Goal: Task Accomplishment & Management: Use online tool/utility

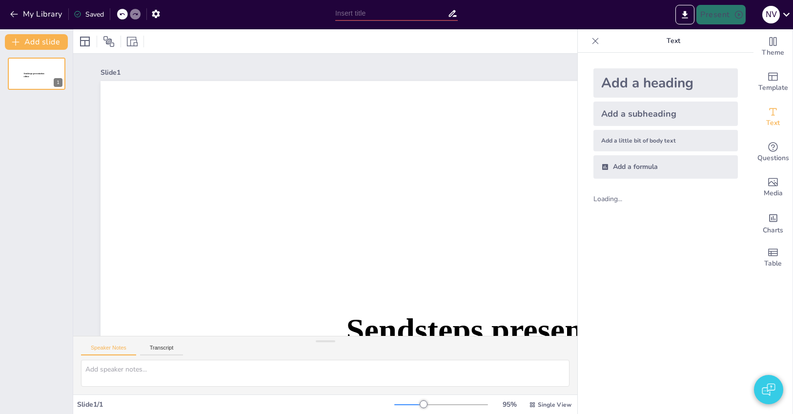
type input "New Sendsteps"
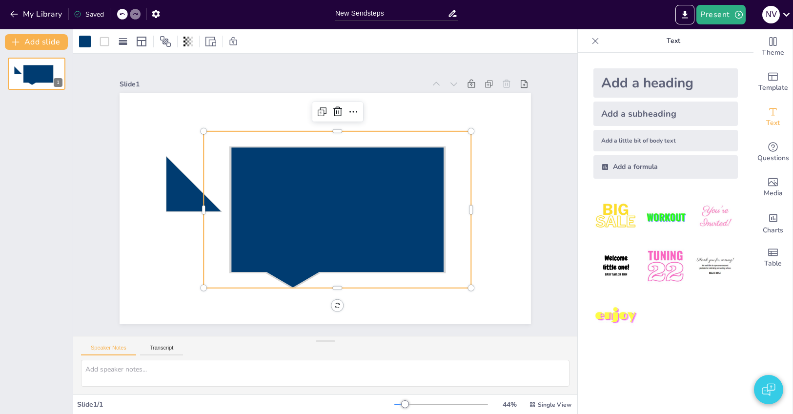
click at [330, 181] on icon at bounding box center [337, 217] width 214 height 141
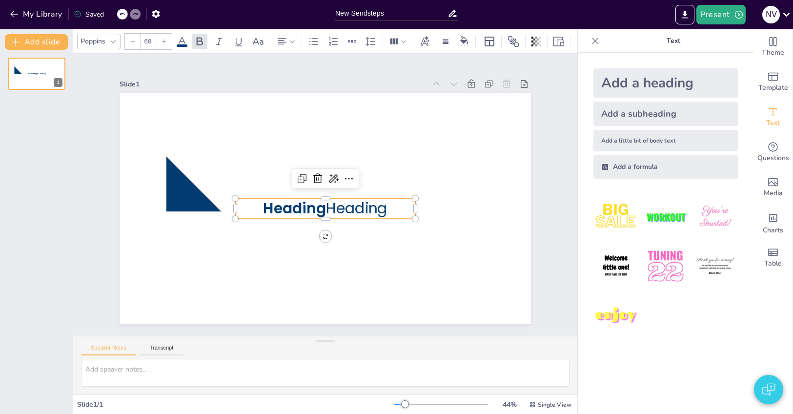
click at [300, 211] on span "Heading" at bounding box center [294, 208] width 63 height 20
click at [149, 41] on input "68" at bounding box center [148, 42] width 14 height 16
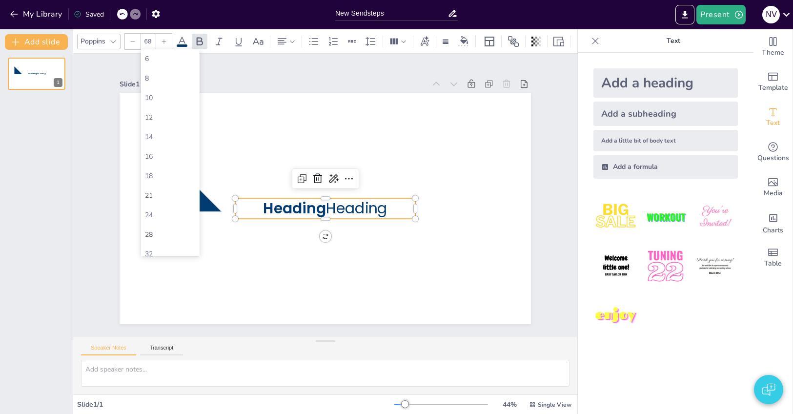
click at [149, 41] on input "68" at bounding box center [148, 42] width 14 height 16
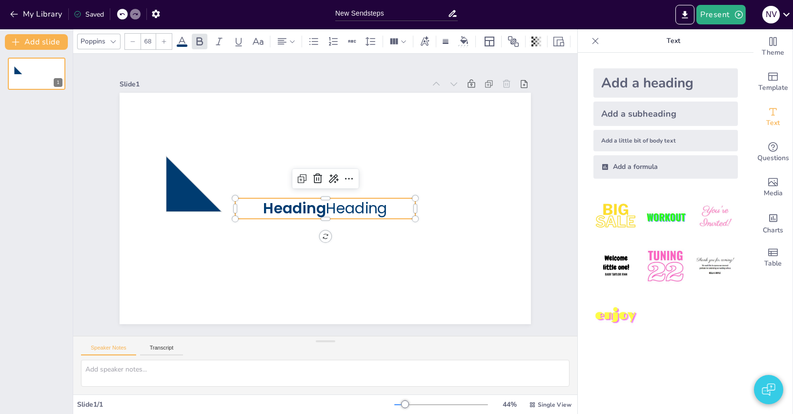
click at [149, 41] on input "68" at bounding box center [148, 42] width 14 height 16
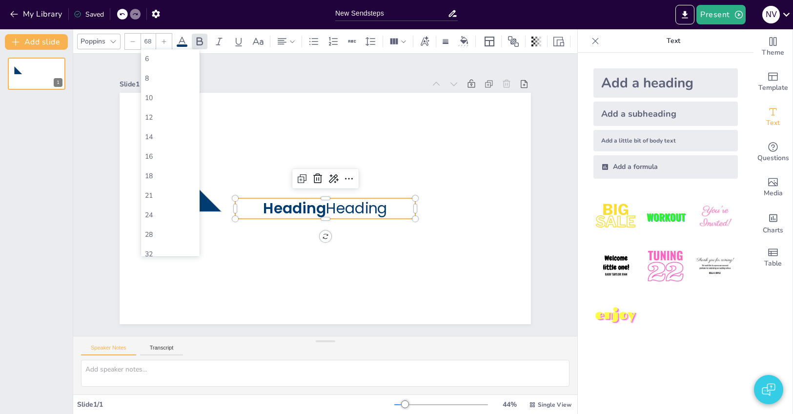
click at [149, 41] on input "68" at bounding box center [148, 42] width 14 height 16
click at [325, 204] on span "Heading" at bounding box center [294, 208] width 63 height 20
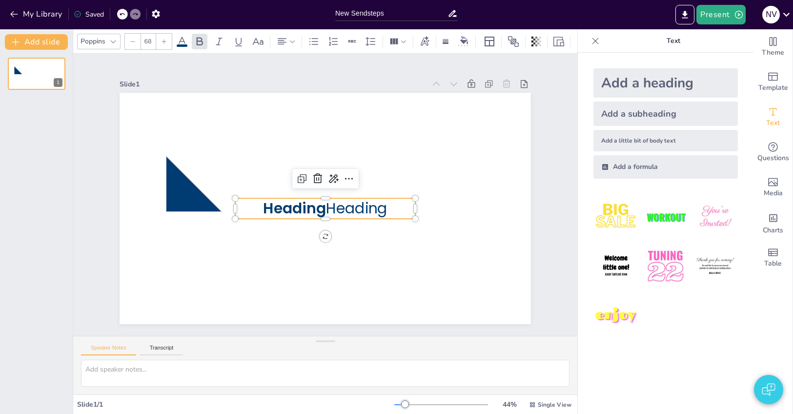
click at [325, 204] on span "Heading" at bounding box center [294, 208] width 63 height 20
click at [151, 40] on input "68" at bounding box center [148, 42] width 14 height 16
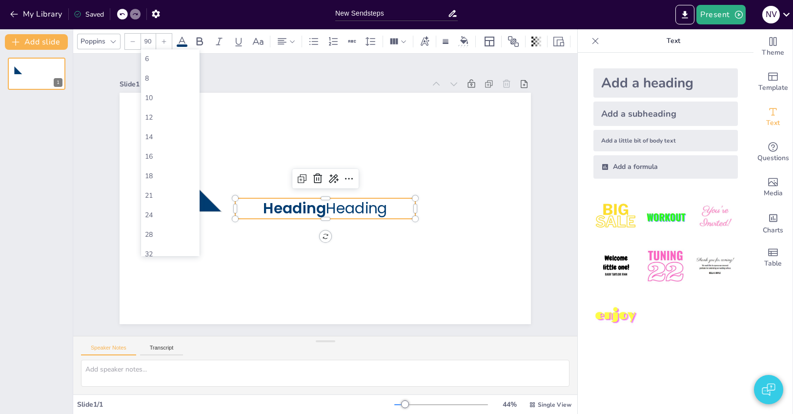
type input "68"
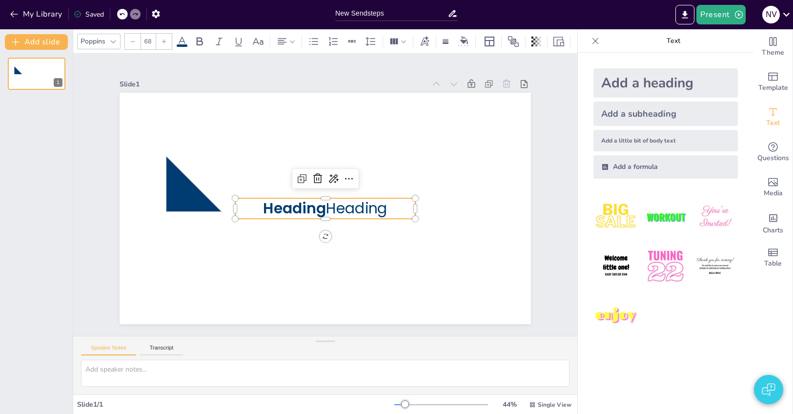
click at [148, 41] on input "68" at bounding box center [148, 42] width 14 height 16
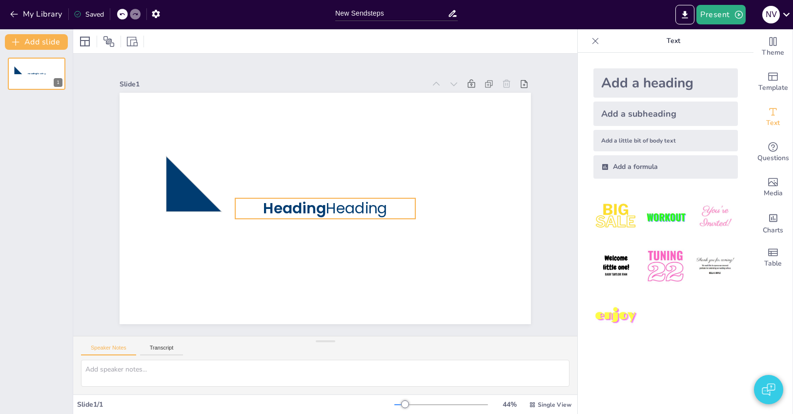
click at [343, 209] on p "Heading Heading" at bounding box center [325, 208] width 180 height 20
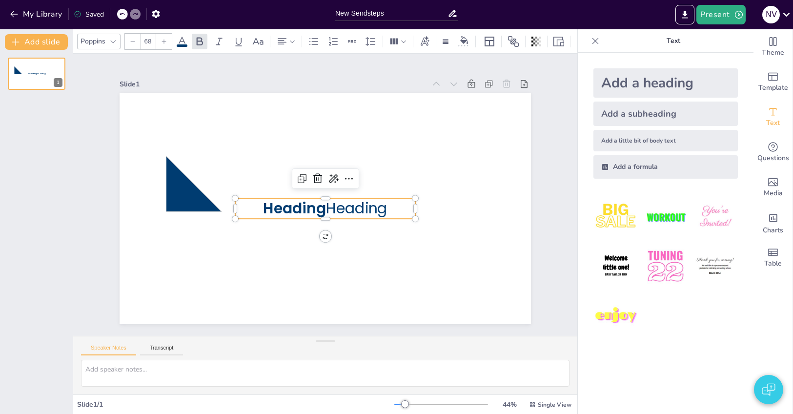
click at [667, 115] on div "Add a subheading" at bounding box center [665, 113] width 144 height 24
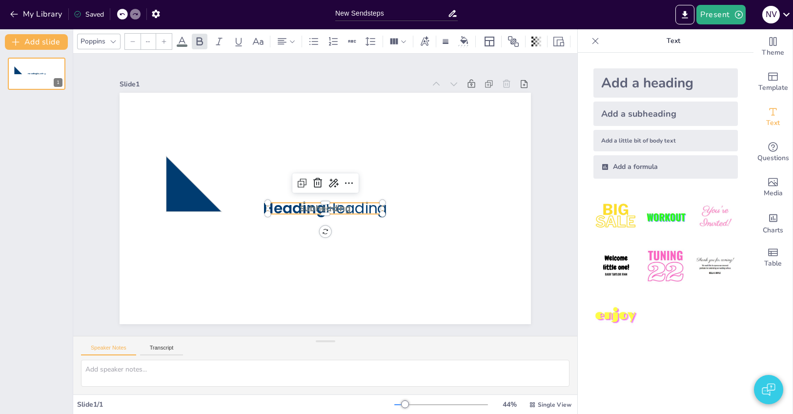
type input "38"
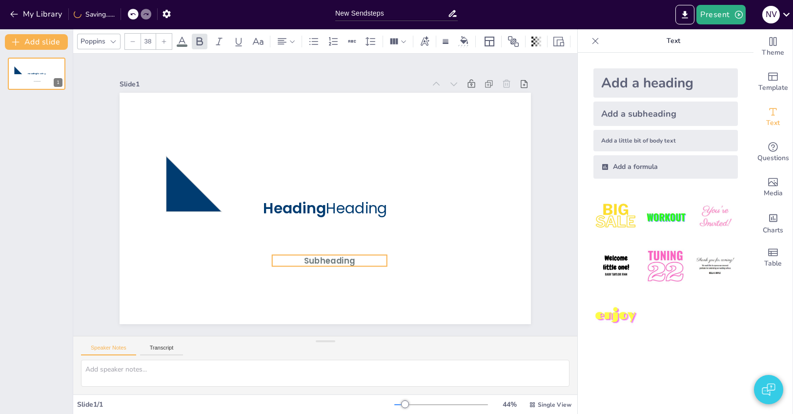
drag, startPoint x: 328, startPoint y: 209, endPoint x: 332, endPoint y: 260, distance: 51.4
click at [332, 261] on span "Subheading" at bounding box center [329, 260] width 51 height 11
click at [288, 39] on icon at bounding box center [282, 42] width 12 height 12
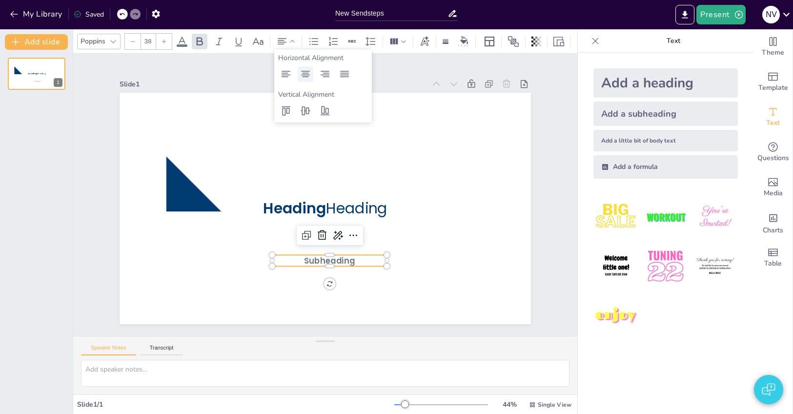
click at [302, 75] on icon at bounding box center [305, 74] width 9 height 6
click at [325, 73] on icon at bounding box center [325, 74] width 9 height 6
click at [288, 75] on icon at bounding box center [285, 74] width 9 height 6
click at [306, 74] on icon at bounding box center [306, 74] width 12 height 12
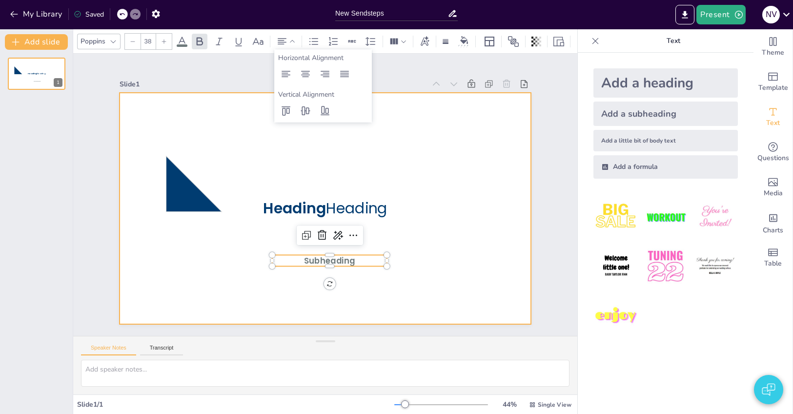
click at [471, 134] on div at bounding box center [325, 208] width 411 height 231
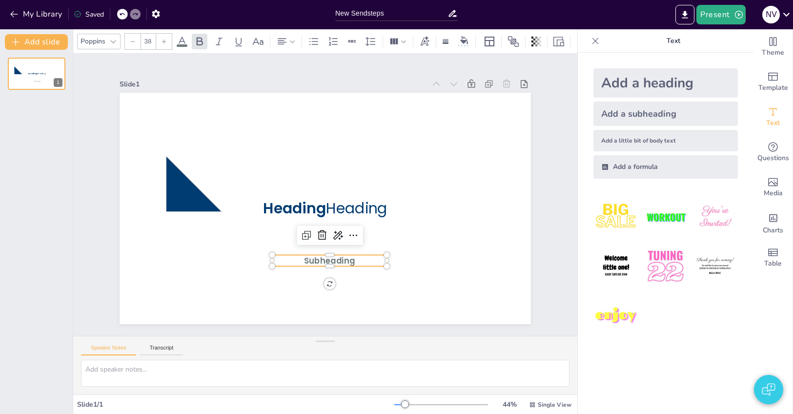
click at [345, 265] on span "Subheading" at bounding box center [329, 260] width 51 height 11
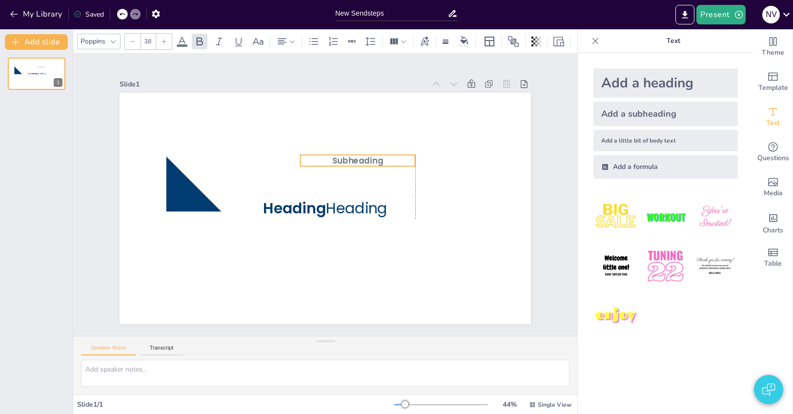
drag, startPoint x: 344, startPoint y: 260, endPoint x: 374, endPoint y: 160, distance: 104.3
click at [374, 160] on span "Subheading" at bounding box center [357, 160] width 51 height 11
click at [332, 46] on icon at bounding box center [333, 42] width 12 height 12
type input "--"
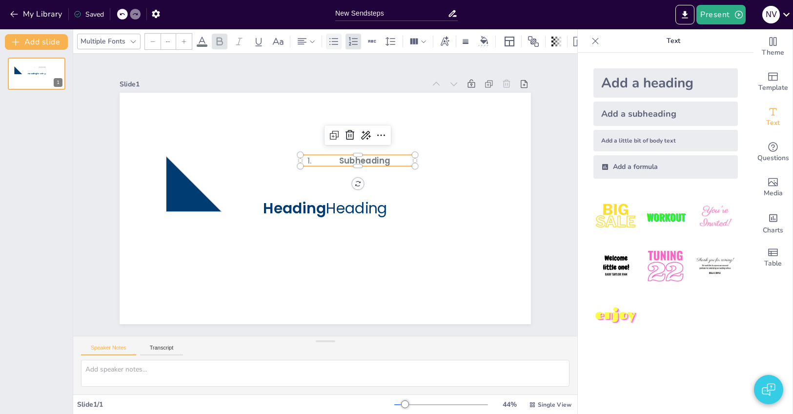
click at [332, 46] on icon at bounding box center [334, 42] width 12 height 12
click at [356, 42] on icon at bounding box center [353, 42] width 12 height 12
click at [338, 39] on icon at bounding box center [334, 42] width 12 height 12
click at [473, 72] on div "Slide 1 Heading Heading Subheading" at bounding box center [325, 194] width 411 height 259
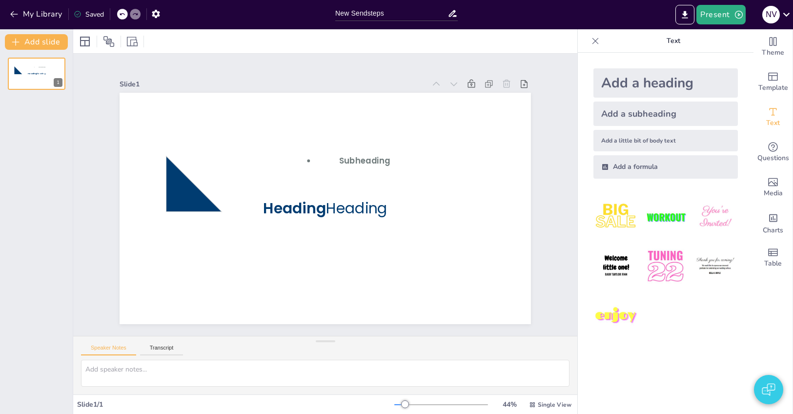
click at [597, 41] on icon at bounding box center [595, 41] width 10 height 10
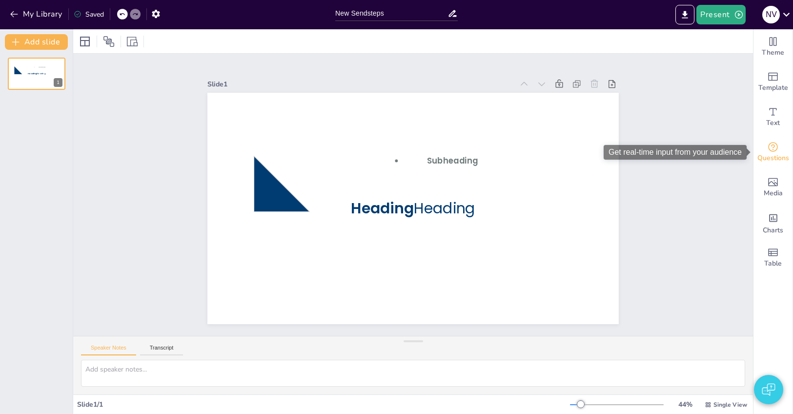
click at [776, 146] on icon "Get real-time input from your audience" at bounding box center [773, 147] width 12 height 12
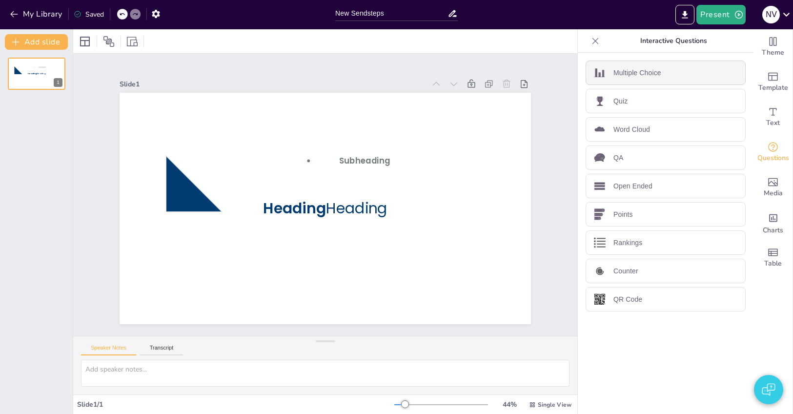
click at [652, 75] on p "Multiple Choice" at bounding box center [637, 73] width 48 height 10
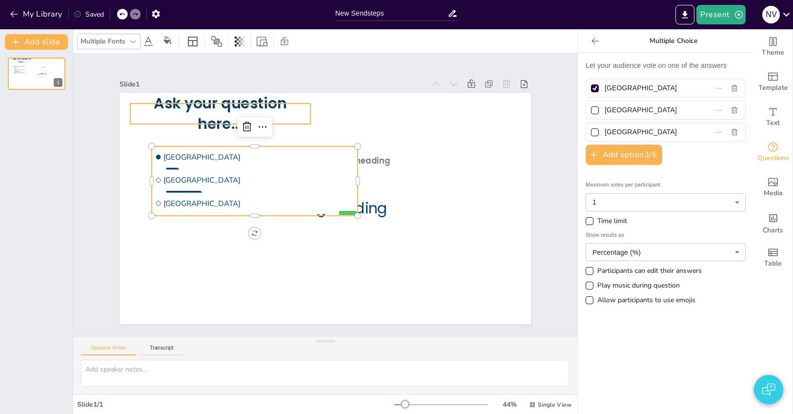
click at [188, 119] on p "Ask your question here..." at bounding box center [220, 113] width 180 height 41
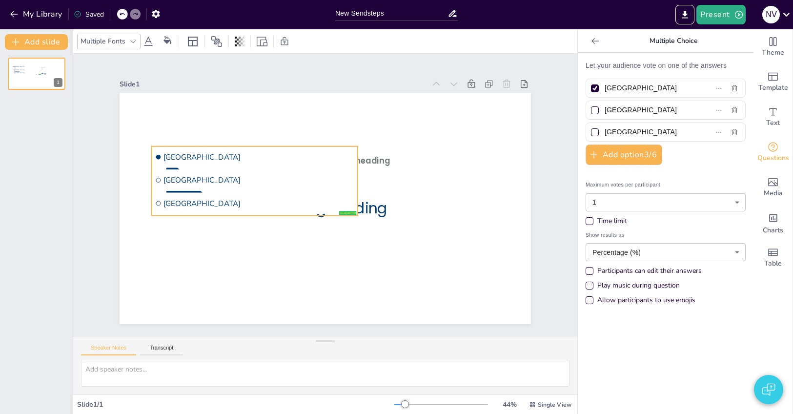
click at [232, 178] on span "Rotterdam" at bounding box center [258, 180] width 191 height 10
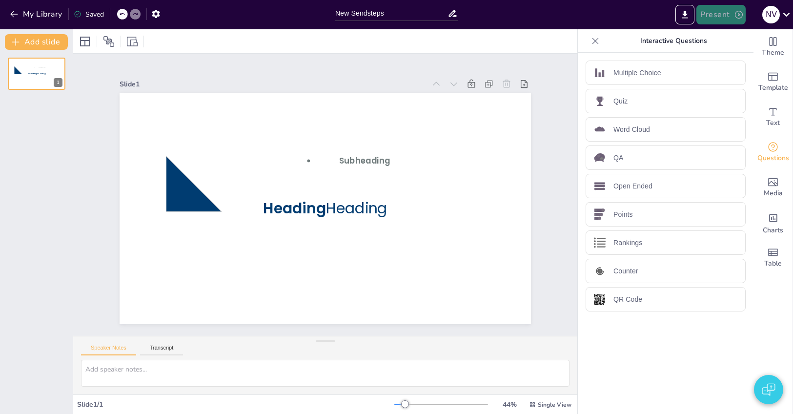
click at [705, 16] on button "Present" at bounding box center [720, 15] width 49 height 20
click at [720, 54] on li "Play presentation" at bounding box center [736, 60] width 78 height 16
click at [596, 40] on icon at bounding box center [595, 41] width 10 height 10
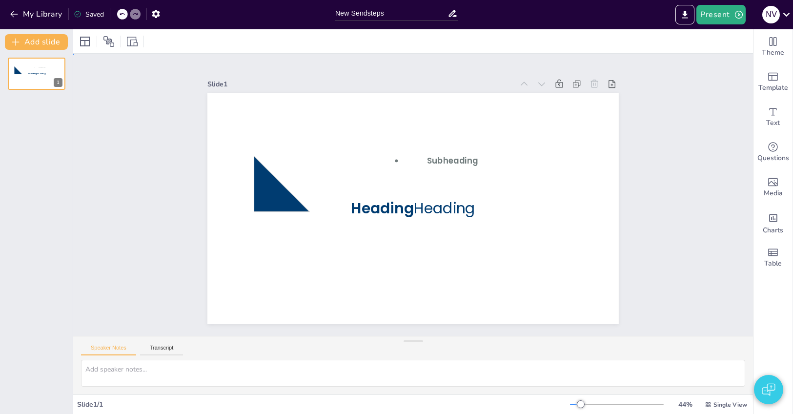
drag, startPoint x: 671, startPoint y: 110, endPoint x: 646, endPoint y: 108, distance: 25.0
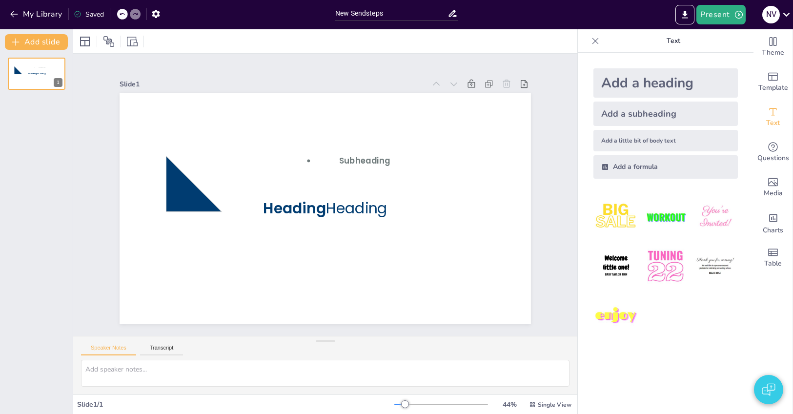
click at [599, 39] on icon at bounding box center [595, 41] width 10 height 10
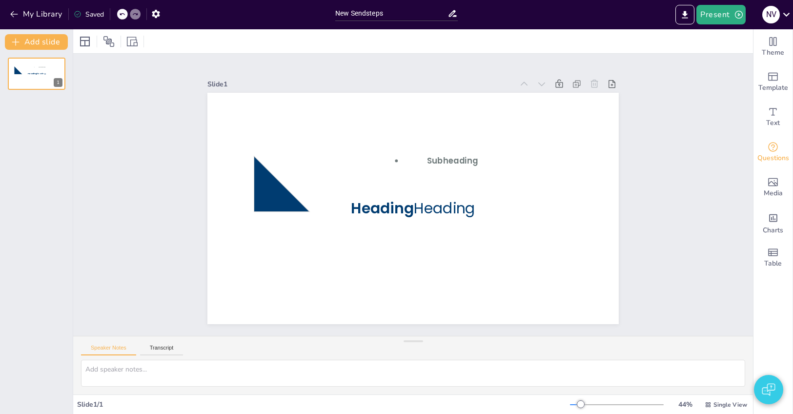
click at [783, 152] on div "Questions" at bounding box center [772, 152] width 39 height 35
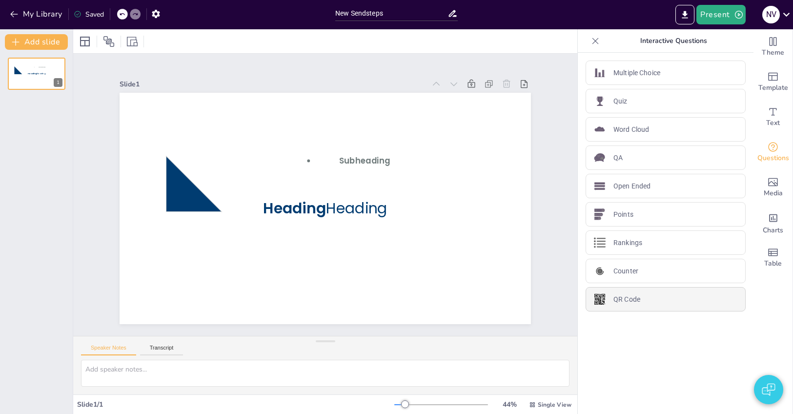
click at [649, 301] on div "QR Code" at bounding box center [665, 299] width 160 height 24
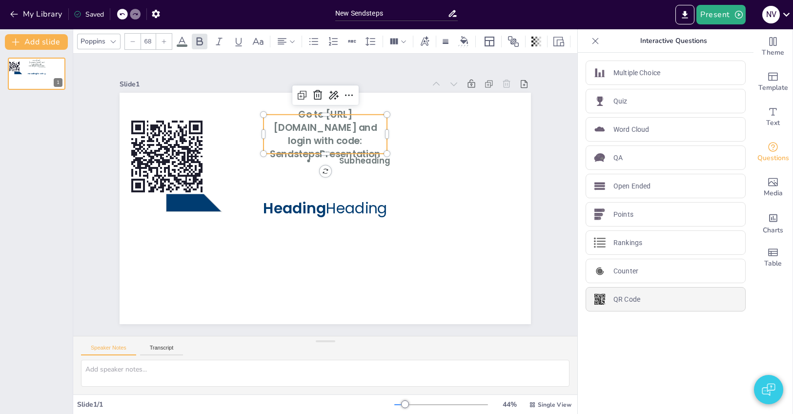
type input "44"
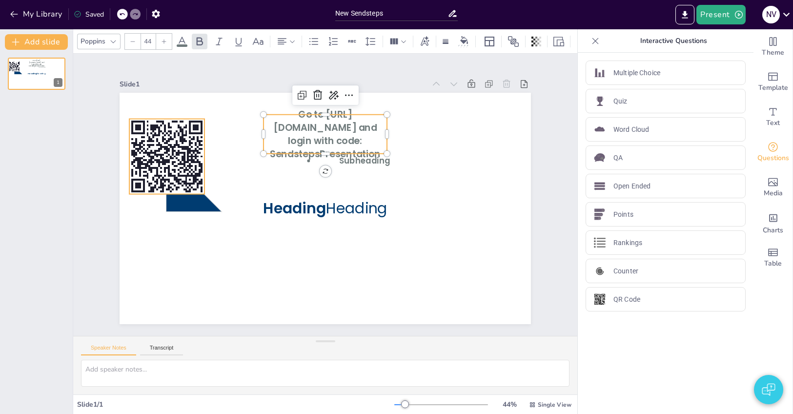
click at [445, 175] on rect at bounding box center [486, 216] width 82 height 82
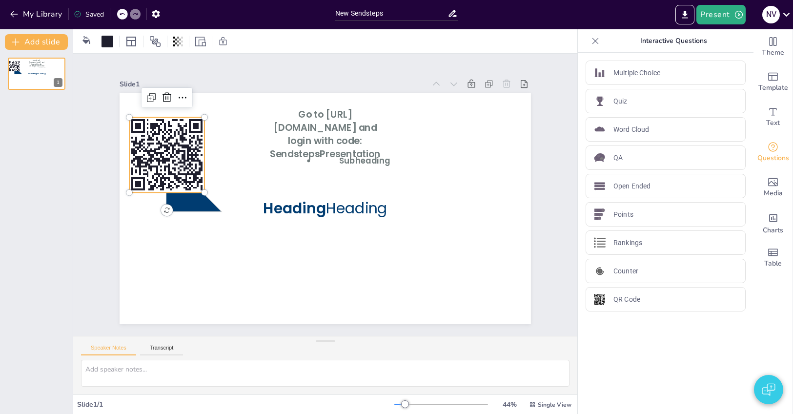
click at [207, 98] on rect at bounding box center [209, 95] width 4 height 6
click at [402, 322] on rect at bounding box center [404, 324] width 5 height 5
click at [445, 176] on rect at bounding box center [486, 217] width 82 height 82
click at [185, 188] on rect at bounding box center [168, 239] width 102 height 102
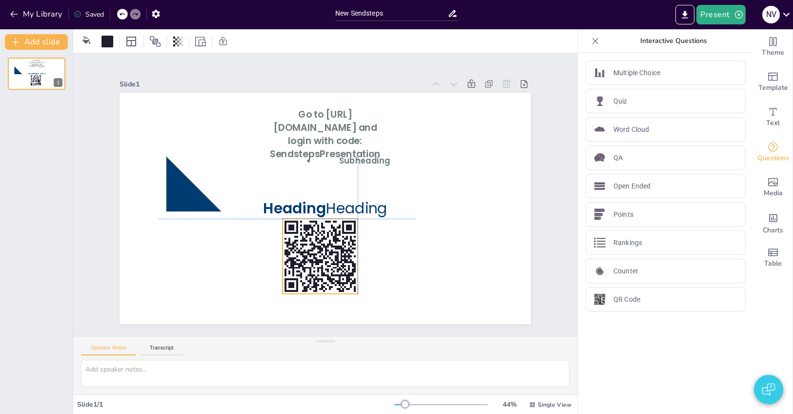
drag, startPoint x: 183, startPoint y: 170, endPoint x: 335, endPoint y: 254, distance: 173.4
click at [335, 254] on icon at bounding box center [351, 250] width 102 height 102
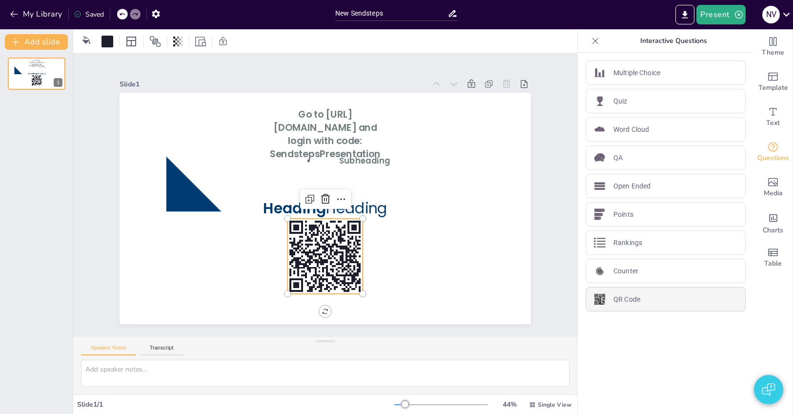
click at [643, 294] on div "QR Code" at bounding box center [665, 299] width 160 height 24
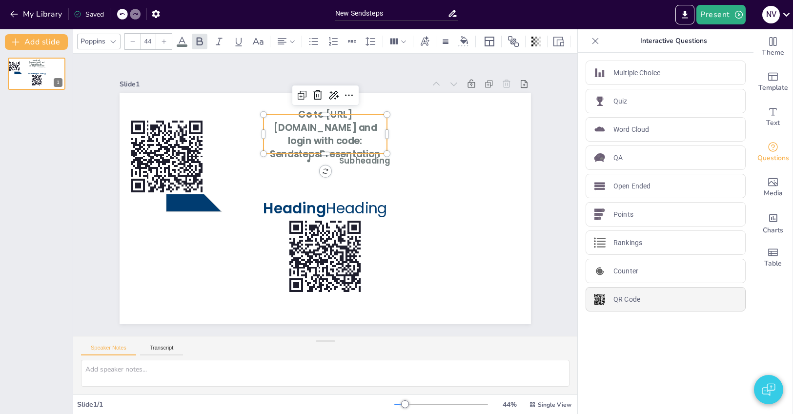
click at [643, 294] on div "QR Code" at bounding box center [665, 299] width 160 height 24
type input "44"
click at [290, 130] on rect at bounding box center [287, 125] width 6 height 7
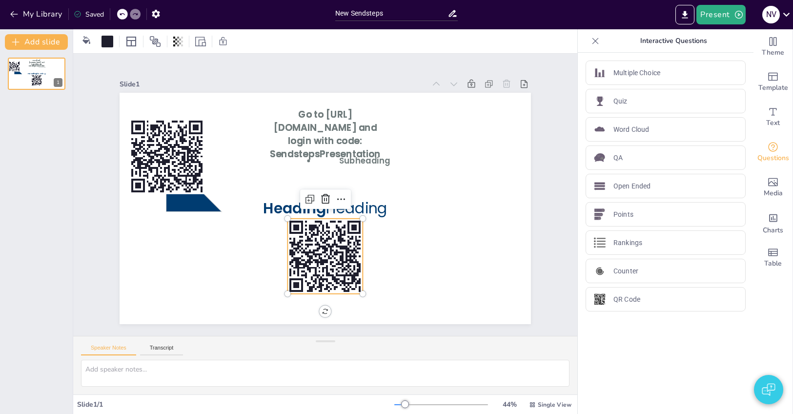
click at [387, 186] on rect at bounding box center [391, 184] width 8 height 3
click at [335, 133] on rect at bounding box center [336, 129] width 3 height 8
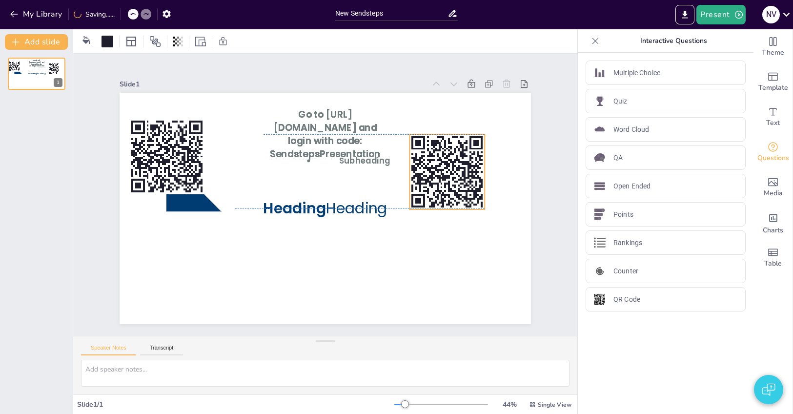
drag, startPoint x: 324, startPoint y: 257, endPoint x: 445, endPoint y: 174, distance: 147.0
click at [228, 133] on rect at bounding box center [225, 129] width 6 height 7
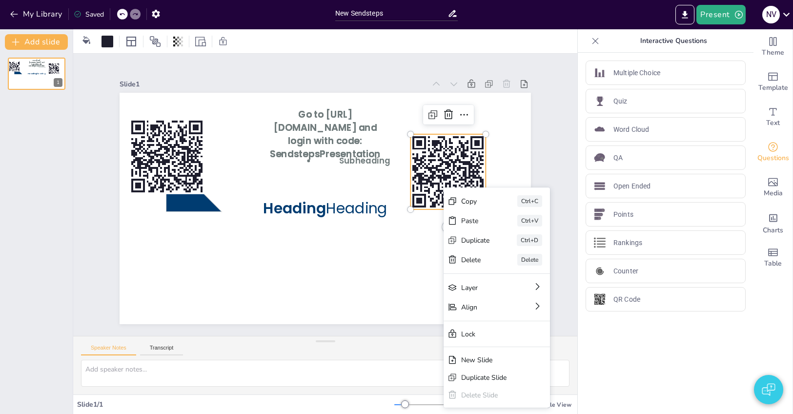
click at [295, 151] on rect at bounding box center [243, 99] width 102 height 102
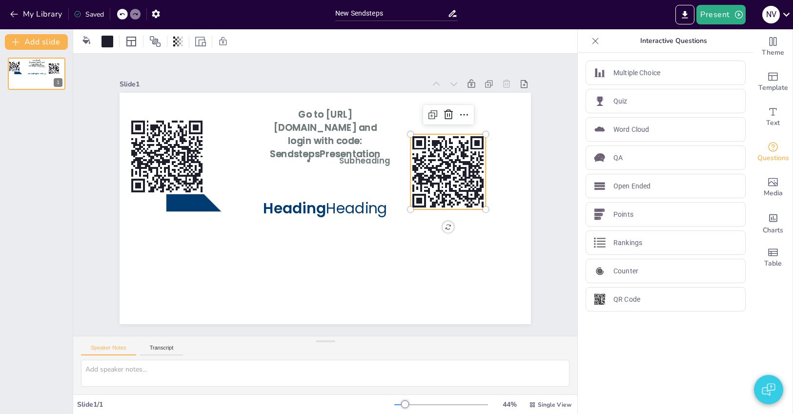
click at [442, 155] on rect at bounding box center [450, 197] width 89 height 89
click at [240, 180] on rect at bounding box center [201, 217] width 75 height 75
click at [116, 37] on div at bounding box center [98, 42] width 42 height 16
click at [113, 39] on div at bounding box center [107, 42] width 12 height 12
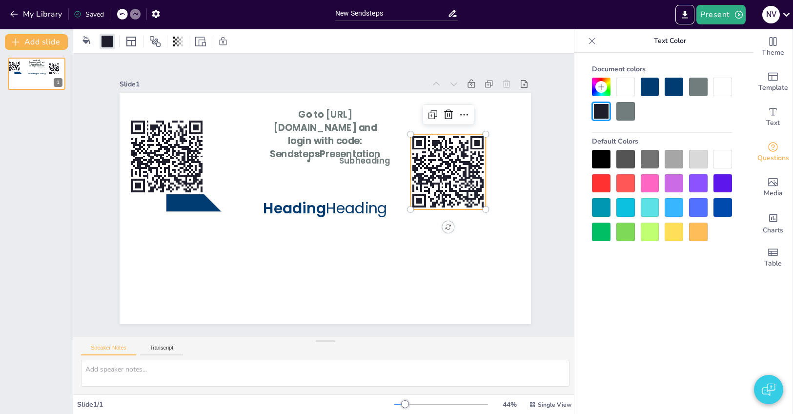
click at [592, 42] on icon at bounding box center [592, 41] width 10 height 10
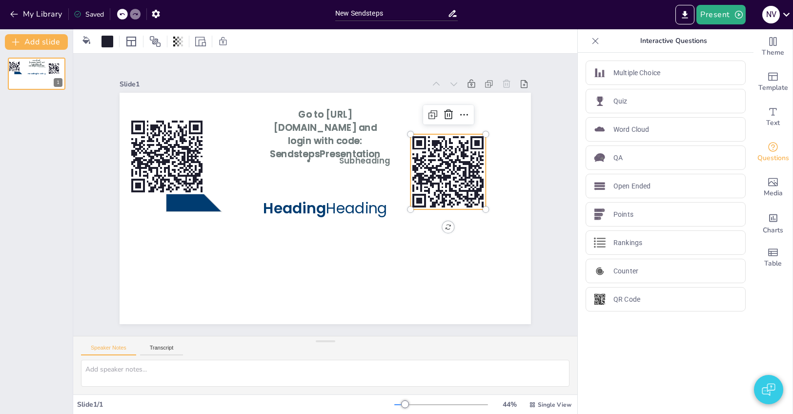
click at [478, 185] on rect at bounding box center [443, 236] width 102 height 102
click at [241, 163] on rect at bounding box center [200, 204] width 82 height 82
click at [461, 174] on rect at bounding box center [446, 223] width 99 height 99
drag, startPoint x: 461, startPoint y: 163, endPoint x: 486, endPoint y: 147, distance: 30.5
click at [291, 233] on icon at bounding box center [238, 285] width 105 height 105
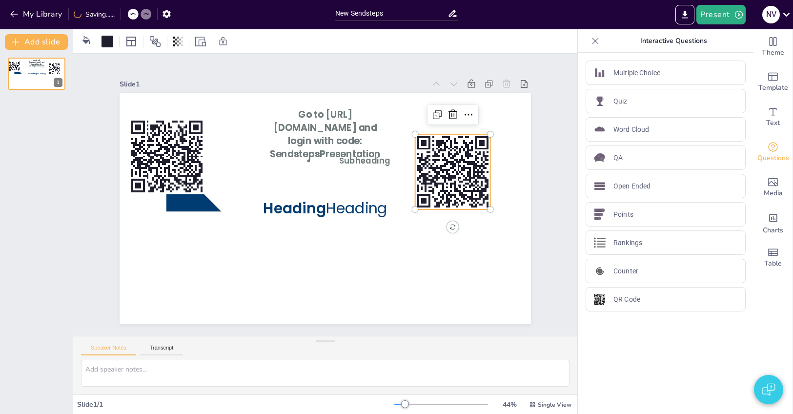
click at [600, 40] on icon at bounding box center [595, 41] width 10 height 10
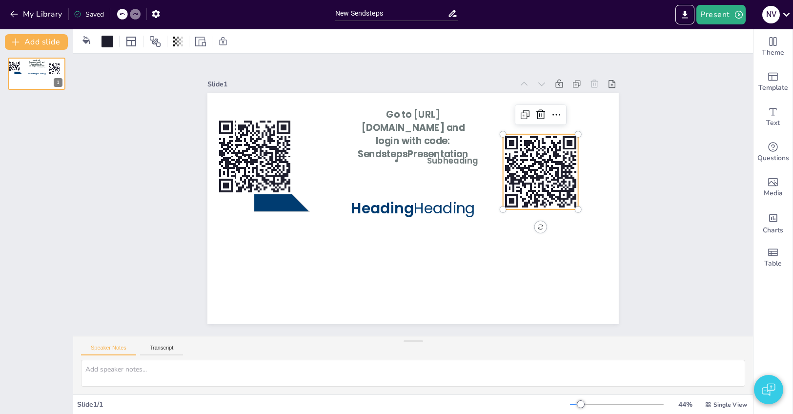
click at [532, 252] on rect at bounding box center [485, 301] width 99 height 99
click at [532, 154] on rect at bounding box center [542, 198] width 89 height 89
click at [432, 271] on rect at bounding box center [382, 320] width 99 height 99
click at [323, 180] on rect at bounding box center [285, 217] width 75 height 75
click at [532, 210] on rect at bounding box center [523, 263] width 106 height 106
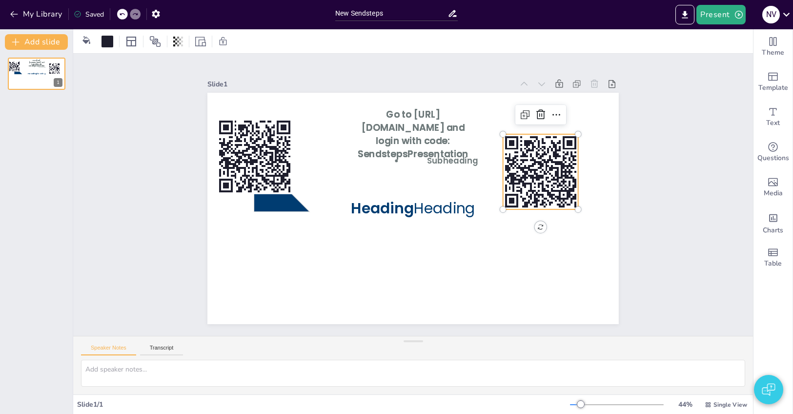
click at [532, 242] on rect at bounding box center [496, 293] width 102 height 102
click at [625, 168] on div "Slide 1 Heading Heading Subheading Go to [URL][DOMAIN_NAME] and login with code…" at bounding box center [413, 194] width 458 height 533
click at [373, 58] on rect at bounding box center [371, 55] width 2 height 6
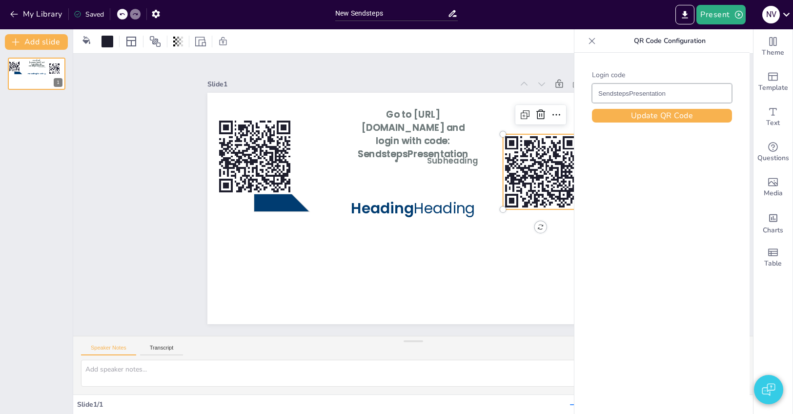
click at [510, 302] on rect at bounding box center [507, 305] width 4 height 6
click at [599, 40] on div at bounding box center [592, 41] width 16 height 16
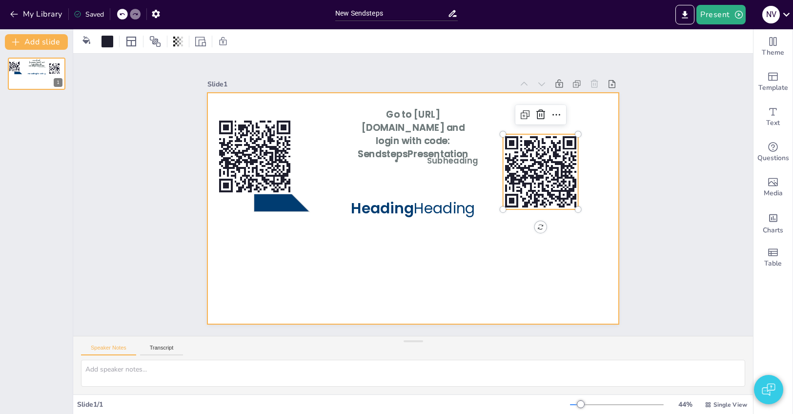
click at [552, 230] on div at bounding box center [406, 206] width 472 height 405
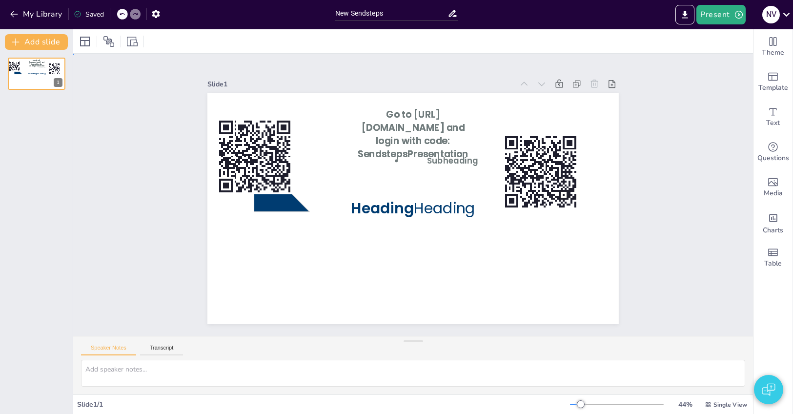
drag, startPoint x: 564, startPoint y: 291, endPoint x: 562, endPoint y: 256, distance: 34.7
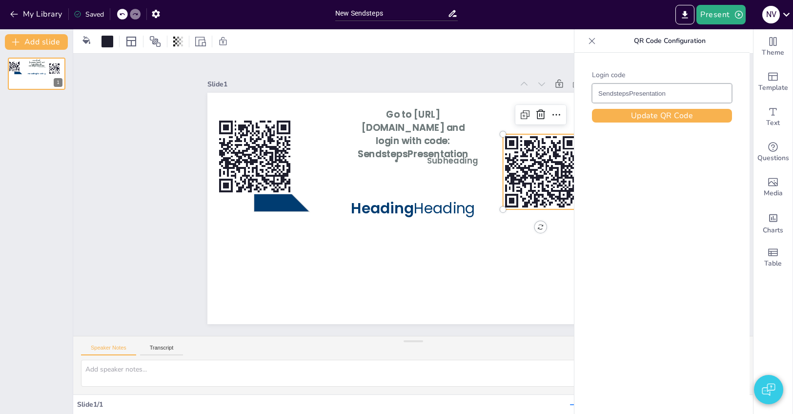
click at [338, 200] on rect at bounding box center [292, 244] width 89 height 89
click at [587, 45] on icon at bounding box center [592, 41] width 10 height 10
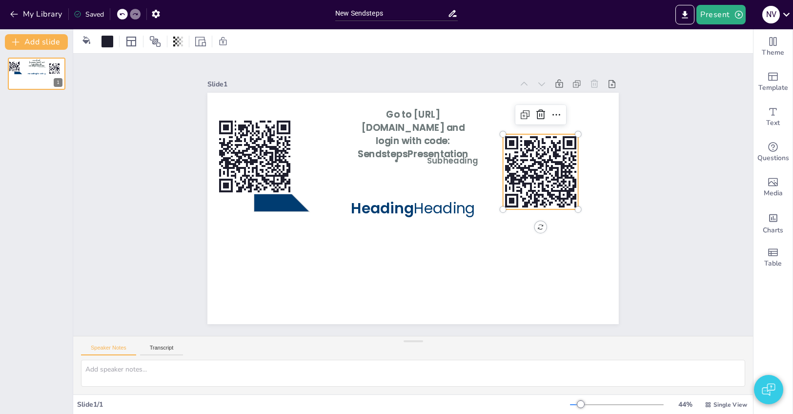
click at [270, 179] on rect at bounding box center [265, 181] width 10 height 5
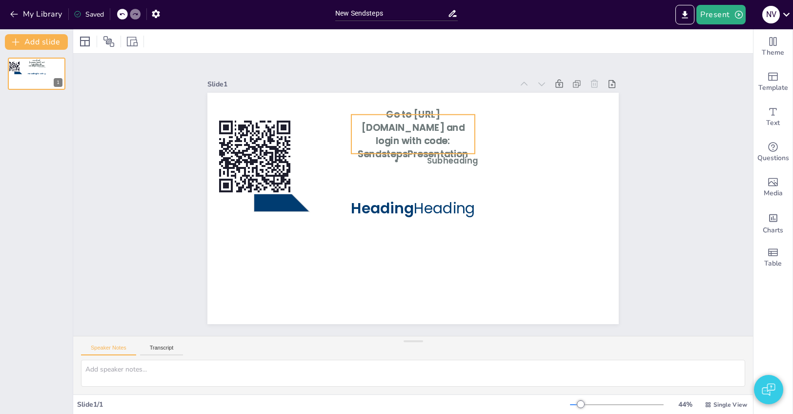
click at [436, 197] on span "Go to [URL][DOMAIN_NAME] and login with code: SendstepsPresentation" at bounding box center [438, 241] width 113 height 88
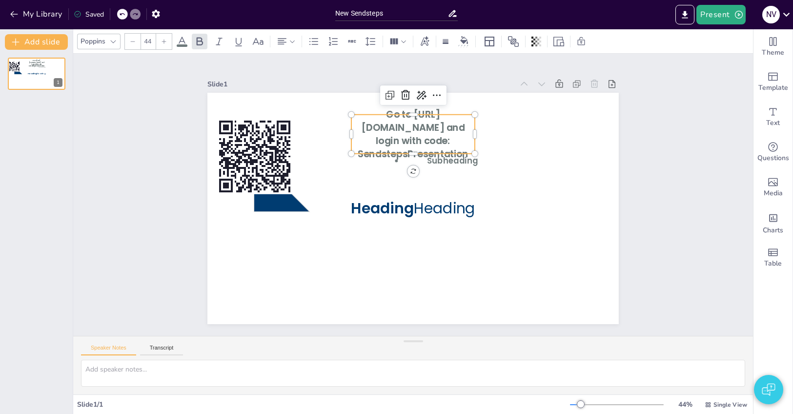
click at [412, 140] on span "Go to [URL][DOMAIN_NAME] and login with code: SendstepsPresentation" at bounding box center [428, 142] width 114 height 76
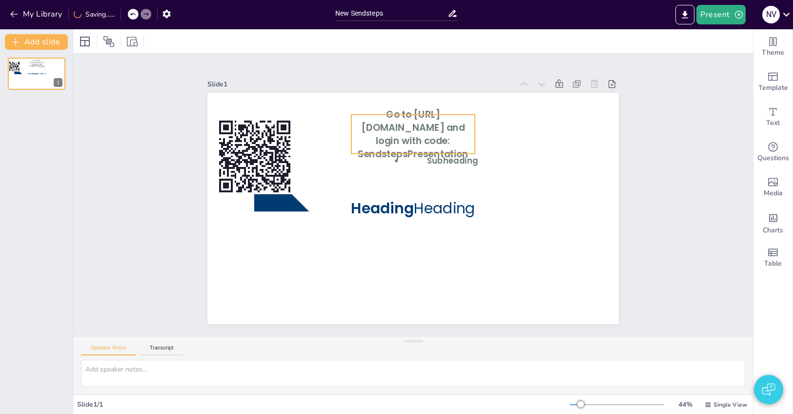
click at [418, 183] on span "Go to [URL][DOMAIN_NAME] and login with code: SendstepsPresentation" at bounding box center [448, 233] width 106 height 101
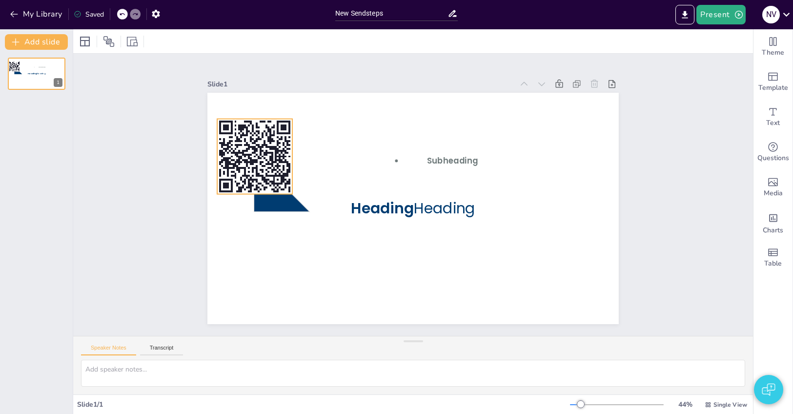
click at [410, 36] on rect at bounding box center [411, 34] width 3 height 4
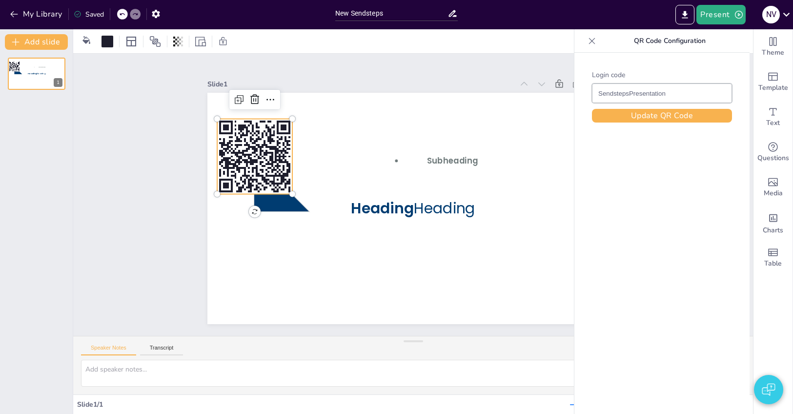
click at [312, 309] on rect at bounding box center [313, 310] width 2 height 2
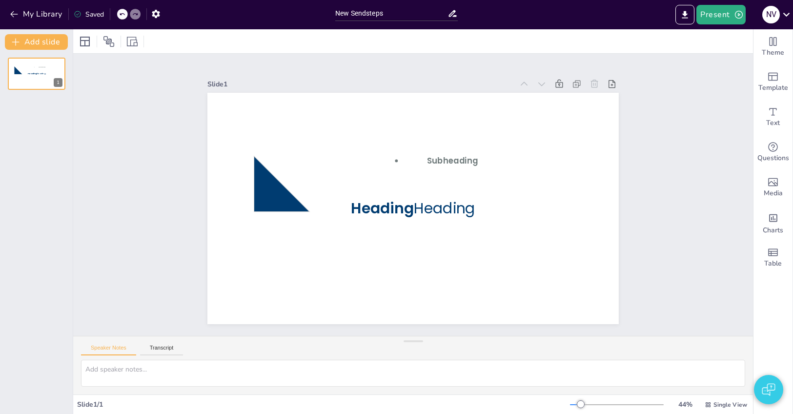
click at [727, 175] on div "Slide 1 Heading Heading Subheading" at bounding box center [413, 194] width 628 height 715
click at [769, 152] on icon "Get real-time input from your audience" at bounding box center [773, 147] width 12 height 12
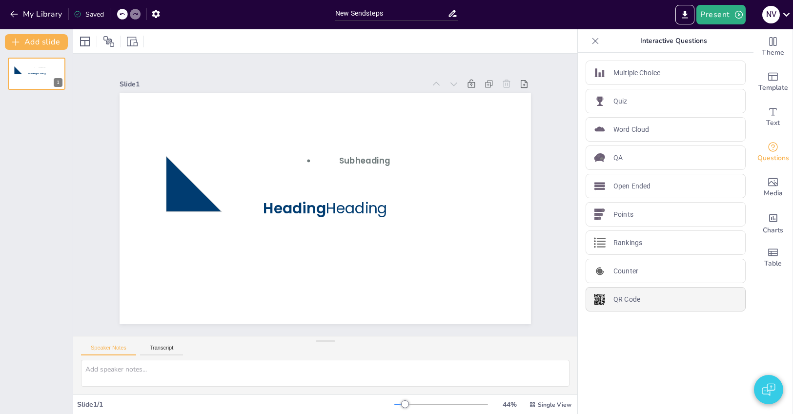
click at [633, 297] on p "QR Code" at bounding box center [626, 299] width 27 height 10
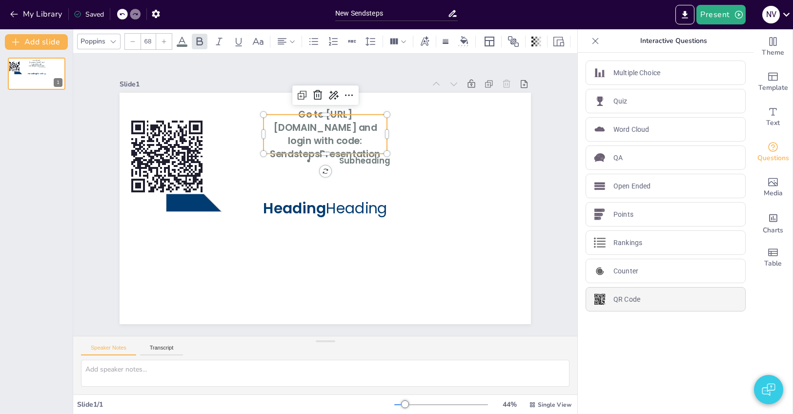
type input "44"
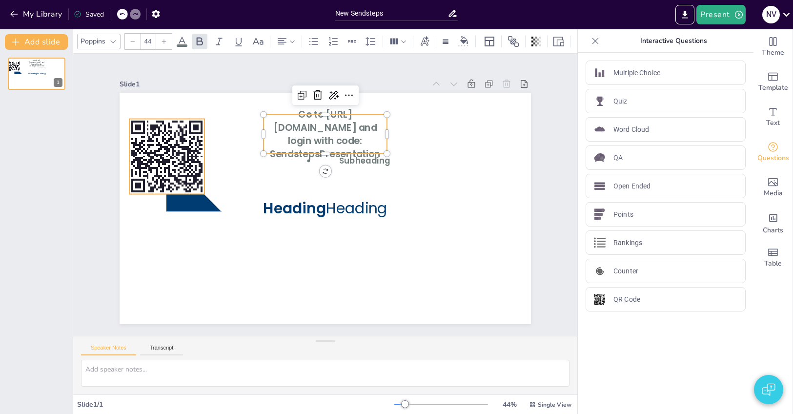
click at [305, 305] on rect at bounding box center [354, 354] width 99 height 99
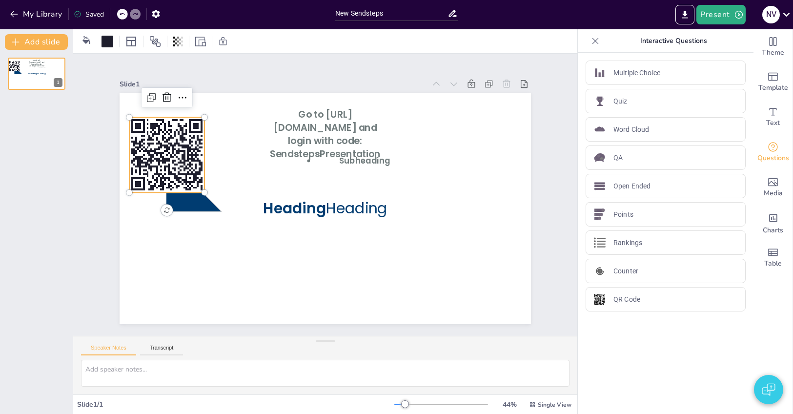
click at [352, 92] on rect at bounding box center [396, 47] width 89 height 89
click at [321, 303] on icon at bounding box center [372, 354] width 102 height 102
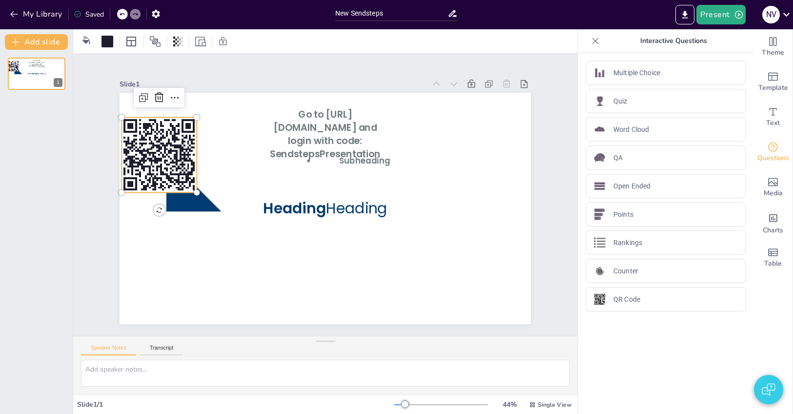
click at [327, 66] on icon at bounding box center [364, 28] width 75 height 75
click at [248, 323] on icon at bounding box center [285, 360] width 75 height 75
click at [124, 209] on icon at bounding box center [166, 261] width 105 height 105
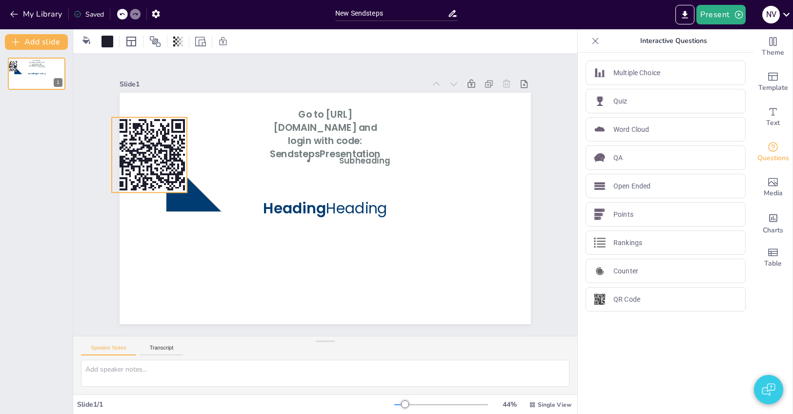
drag, startPoint x: 125, startPoint y: 155, endPoint x: 137, endPoint y: 154, distance: 12.3
click at [446, 154] on rect at bounding box center [497, 141] width 102 height 102
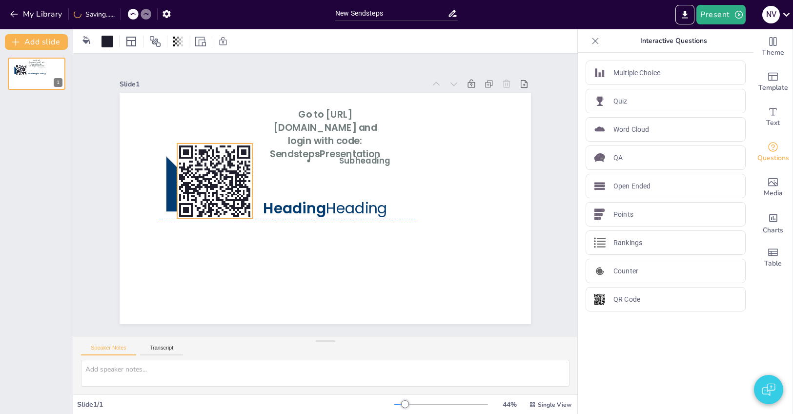
drag, startPoint x: 141, startPoint y: 152, endPoint x: 208, endPoint y: 187, distance: 75.9
click at [345, 225] on icon at bounding box center [398, 278] width 106 height 106
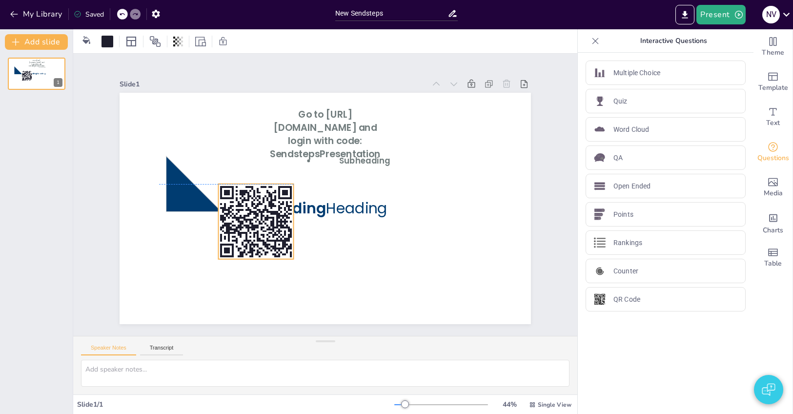
drag, startPoint x: 242, startPoint y: 195, endPoint x: 278, endPoint y: 220, distance: 43.7
click at [277, 221] on rect at bounding box center [284, 256] width 105 height 105
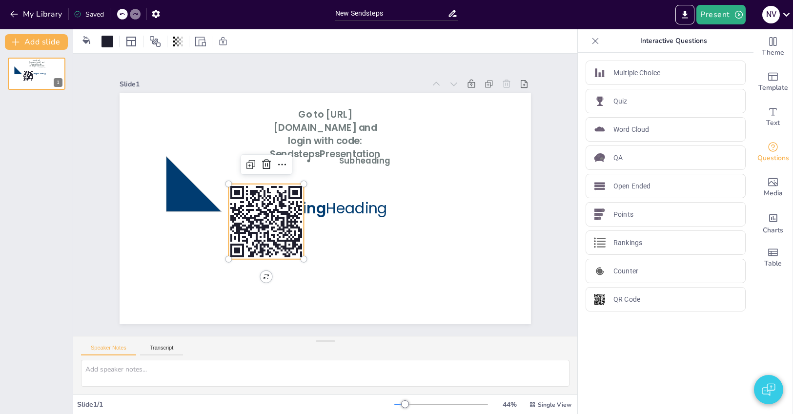
click at [596, 39] on icon at bounding box center [595, 41] width 10 height 10
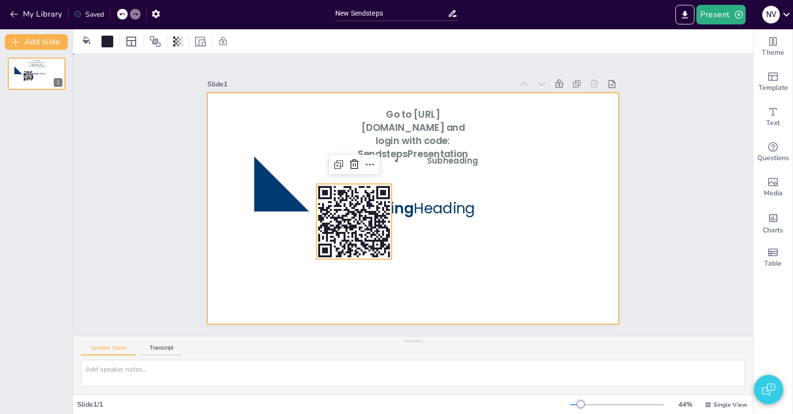
drag, startPoint x: 544, startPoint y: 199, endPoint x: 508, endPoint y: 205, distance: 37.1
click at [360, 144] on rect at bounding box center [361, 141] width 3 height 6
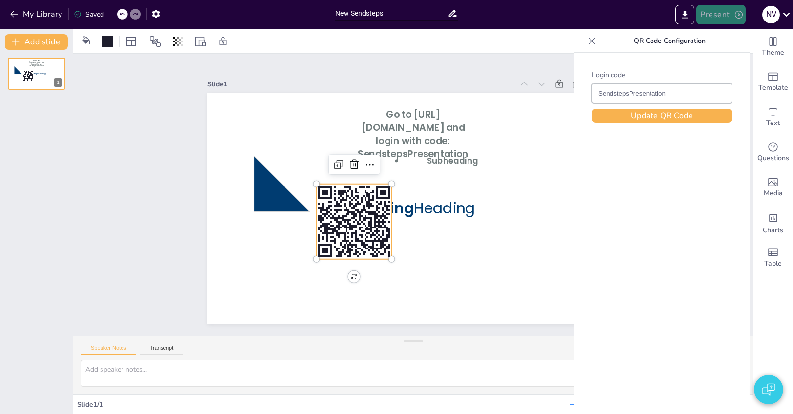
click at [722, 16] on button "Present" at bounding box center [720, 15] width 49 height 20
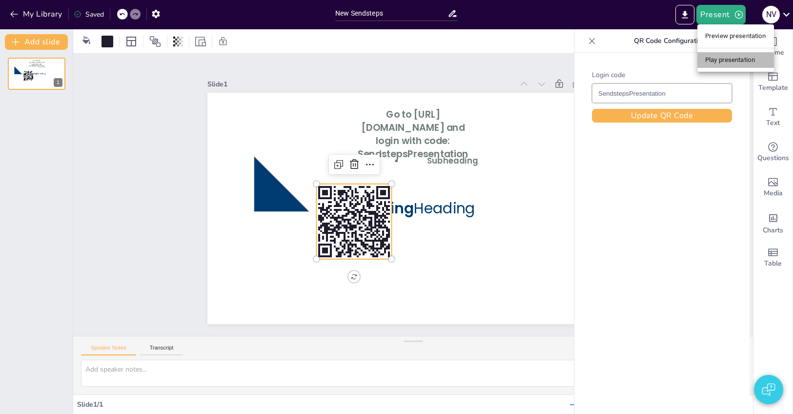
click at [719, 56] on li "Play presentation" at bounding box center [735, 60] width 77 height 16
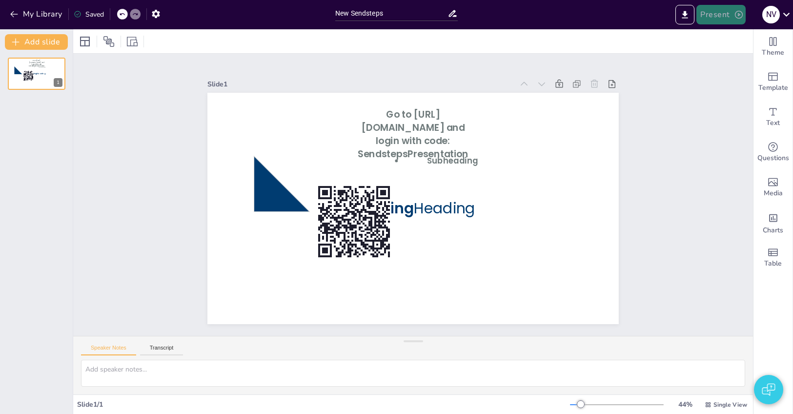
click at [732, 11] on button "Present" at bounding box center [720, 15] width 49 height 20
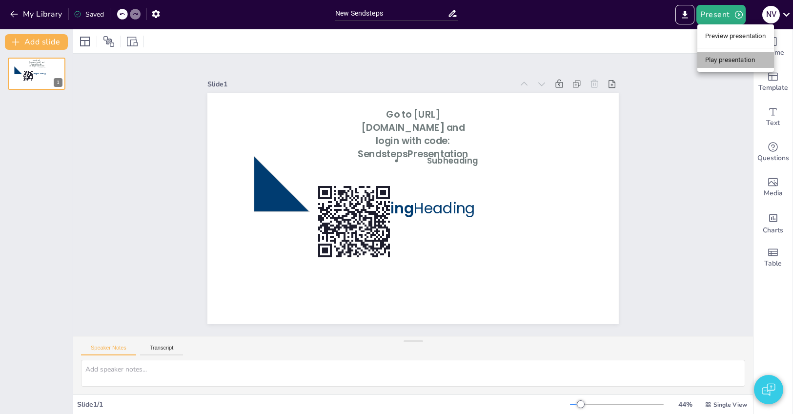
click at [735, 56] on li "Play presentation" at bounding box center [735, 60] width 77 height 16
